Goal: Transaction & Acquisition: Purchase product/service

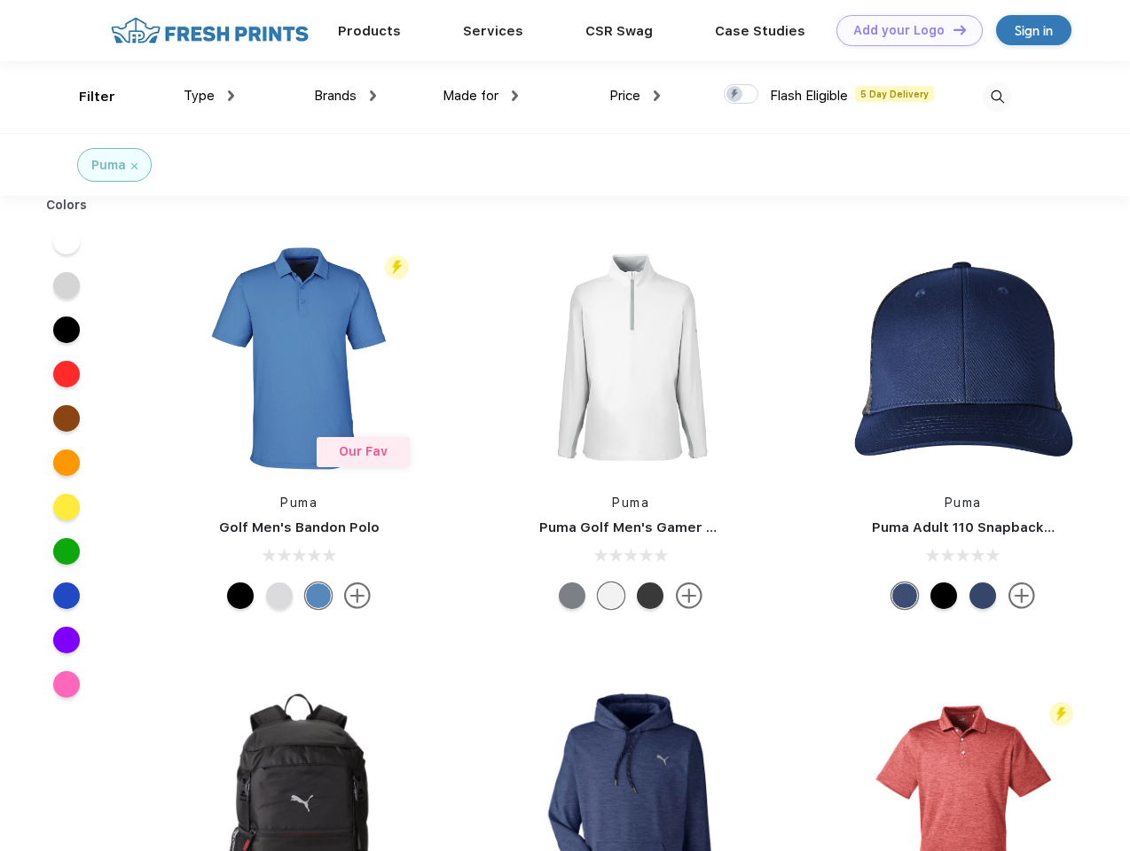
scroll to position [1, 0]
click at [903, 30] on link "Add your Logo Design Tool" at bounding box center [909, 30] width 146 height 31
click at [0, 0] on div "Design Tool" at bounding box center [0, 0] width 0 height 0
click at [951, 29] on link "Add your Logo Design Tool" at bounding box center [909, 30] width 146 height 31
click at [85, 97] on div "Filter" at bounding box center [97, 97] width 36 height 20
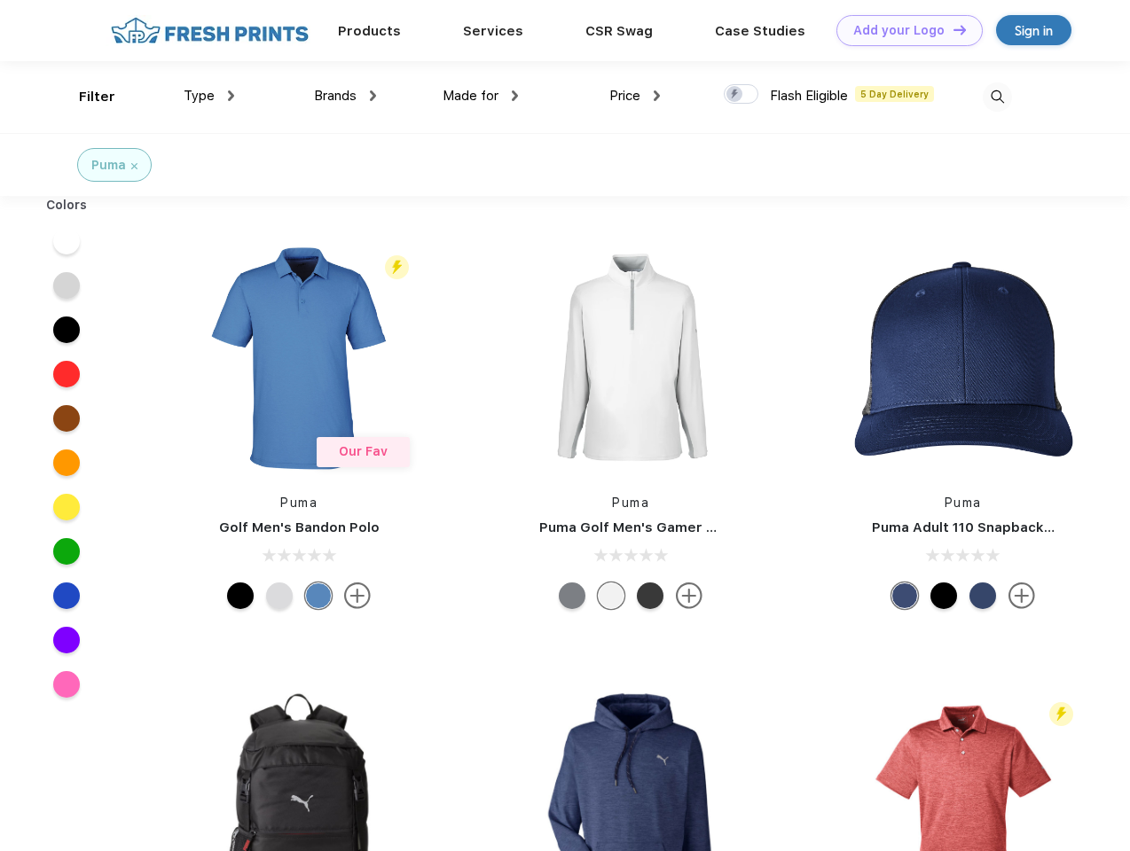
click at [209, 96] on span "Type" at bounding box center [199, 96] width 31 height 16
click at [345, 96] on span "Brands" at bounding box center [335, 96] width 43 height 16
click at [481, 96] on span "Made for" at bounding box center [470, 96] width 56 height 16
click at [635, 96] on span "Price" at bounding box center [624, 96] width 31 height 16
click at [741, 95] on div at bounding box center [740, 94] width 35 height 20
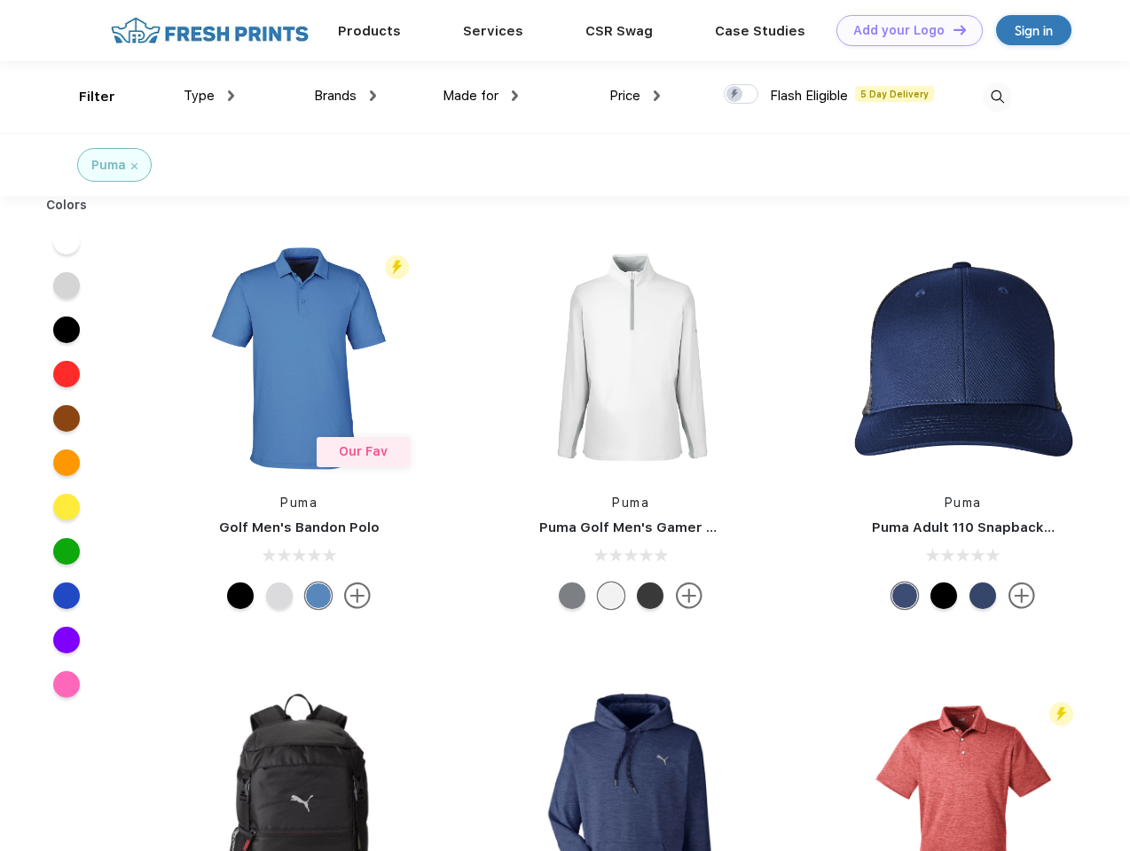
click at [735, 95] on input "checkbox" at bounding box center [729, 89] width 12 height 12
click at [997, 97] on img at bounding box center [996, 96] width 29 height 29
